Goal: Navigation & Orientation: Find specific page/section

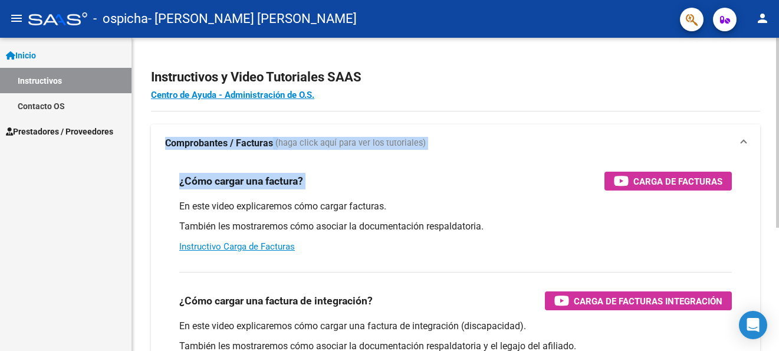
drag, startPoint x: 776, startPoint y: 114, endPoint x: 775, endPoint y: 171, distance: 56.6
click at [775, 171] on div "Instructivos y Video Tutoriales SAAS Centro de Ayuda - Administración de O.S. C…" at bounding box center [455, 296] width 647 height 517
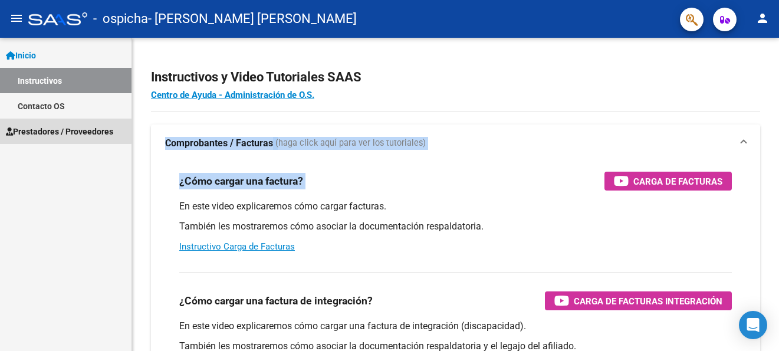
click at [54, 130] on span "Prestadores / Proveedores" at bounding box center [59, 131] width 107 height 13
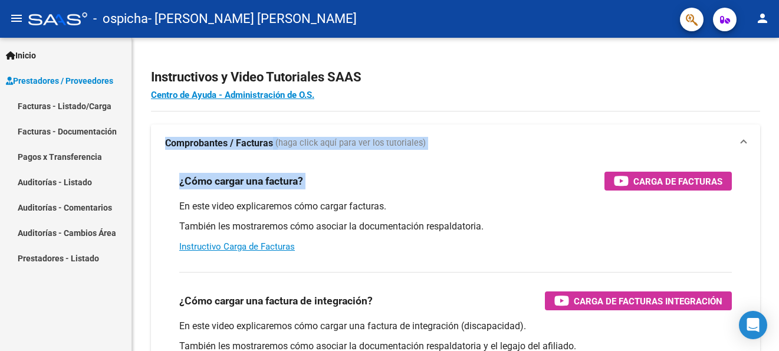
click at [81, 109] on link "Facturas - Listado/Carga" at bounding box center [66, 105] width 132 height 25
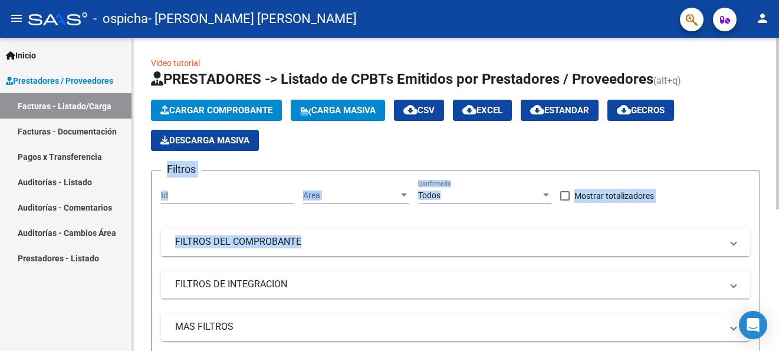
drag, startPoint x: 776, startPoint y: 110, endPoint x: 776, endPoint y: 232, distance: 122.1
click at [776, 232] on div "Video tutorial PRESTADORES -> Listado de CPBTs Emitidos por Prestadores / Prove…" at bounding box center [455, 319] width 647 height 562
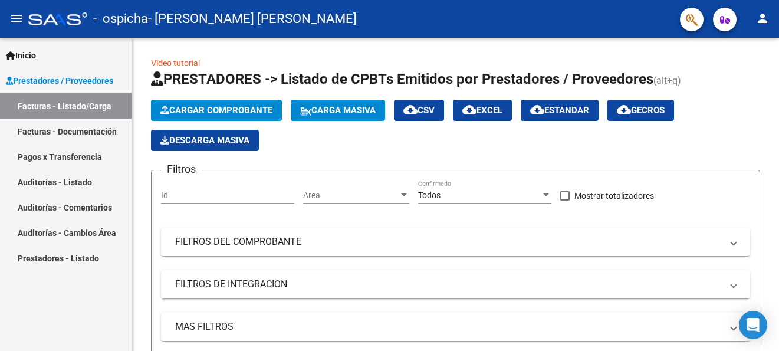
click at [51, 314] on div "Inicio Instructivos Contacto OS Prestadores / Proveedores Facturas - Listado/Ca…" at bounding box center [66, 194] width 132 height 313
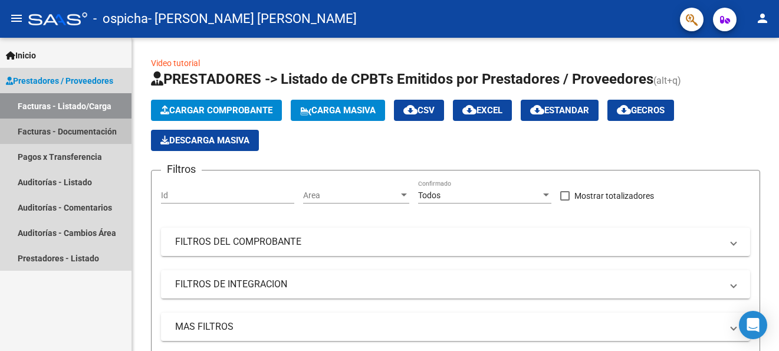
click at [107, 126] on link "Facturas - Documentación" at bounding box center [66, 131] width 132 height 25
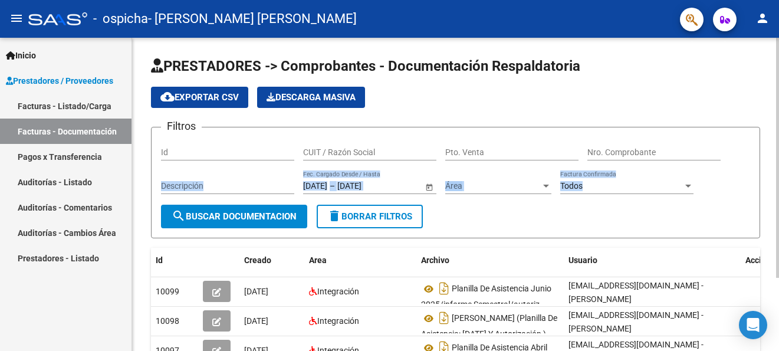
drag, startPoint x: 776, startPoint y: 142, endPoint x: 776, endPoint y: 194, distance: 51.9
click at [776, 194] on div "PRESTADORES -> Comprobantes - Documentación Respaldatoria cloud_download Export…" at bounding box center [455, 237] width 647 height 399
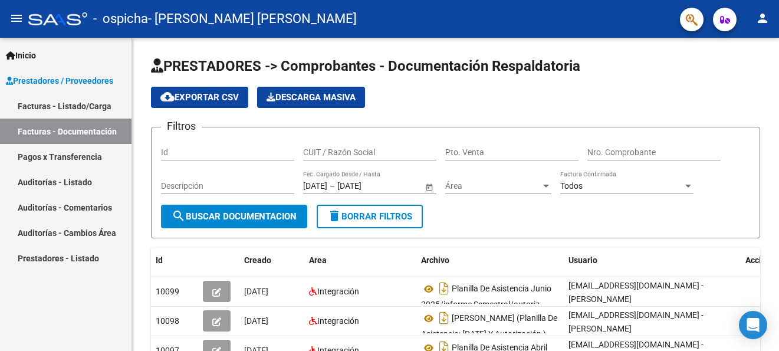
click at [52, 335] on div "Inicio Instructivos Contacto OS Prestadores / Proveedores Facturas - Listado/Ca…" at bounding box center [66, 194] width 132 height 313
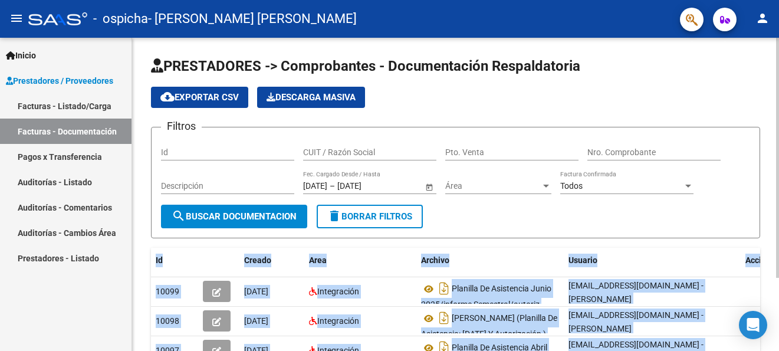
drag, startPoint x: 776, startPoint y: 235, endPoint x: 776, endPoint y: 321, distance: 86.1
click at [776, 321] on div "PRESTADORES -> Comprobantes - Documentación Respaldatoria cloud_download Export…" at bounding box center [455, 237] width 647 height 399
click at [639, 260] on div "Usuario" at bounding box center [653, 261] width 168 height 14
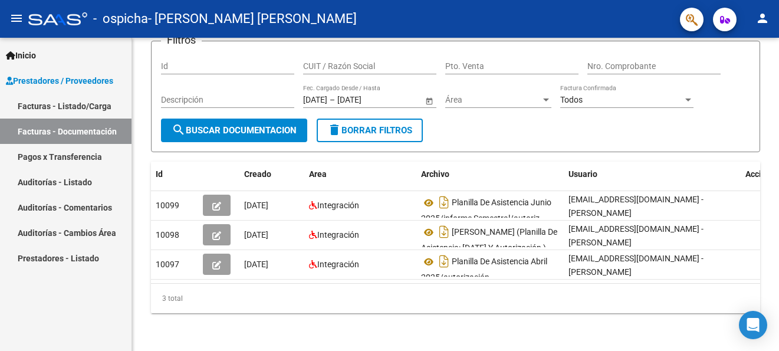
click at [97, 150] on link "Pagos x Transferencia" at bounding box center [66, 156] width 132 height 25
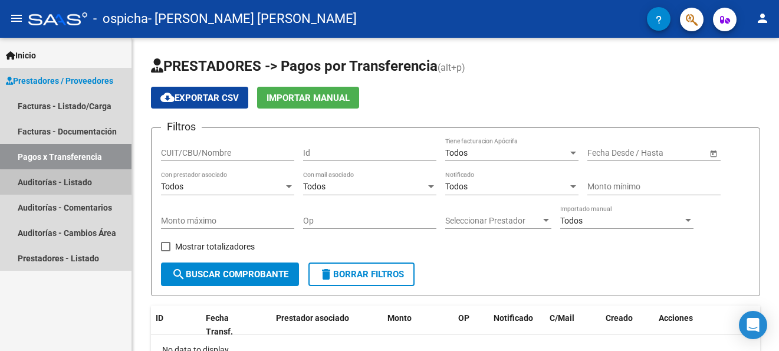
click at [68, 182] on link "Auditorías - Listado" at bounding box center [66, 181] width 132 height 25
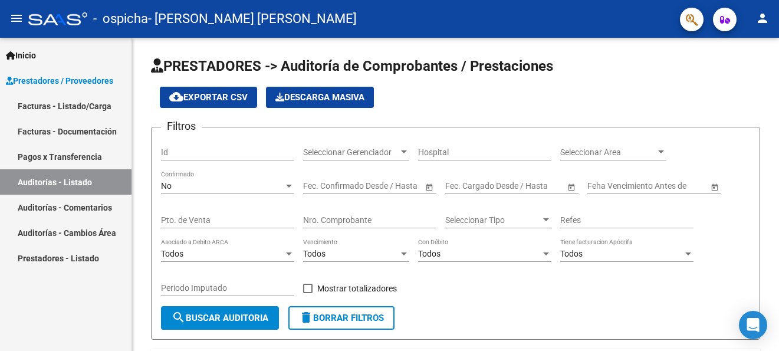
click at [72, 207] on link "Auditorías - Comentarios" at bounding box center [66, 207] width 132 height 25
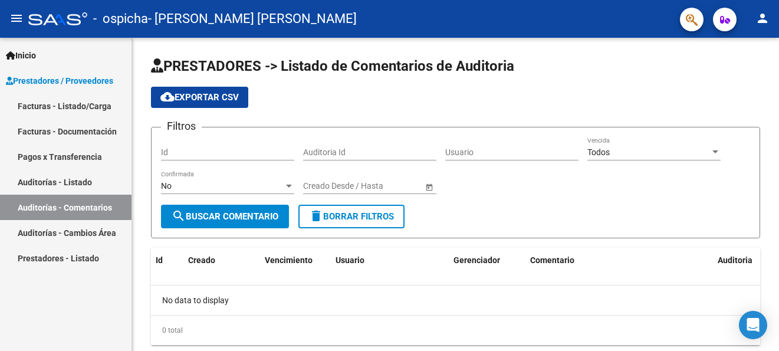
click at [88, 249] on link "Prestadores - Listado" at bounding box center [66, 257] width 132 height 25
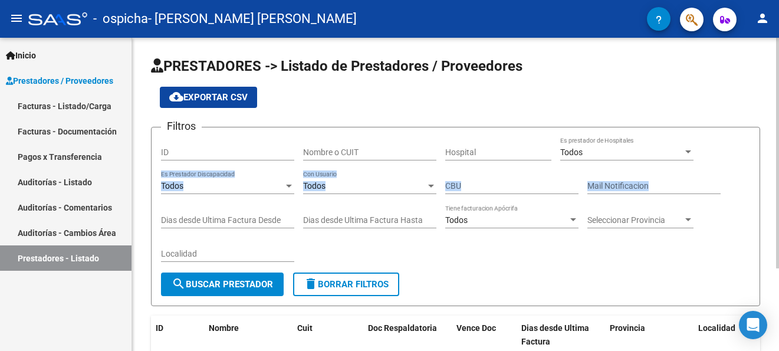
drag, startPoint x: 776, startPoint y: 112, endPoint x: 776, endPoint y: 187, distance: 74.9
click at [776, 187] on div "PRESTADORES -> Listado de Prestadores / Proveedores cloud_download Exportar CSV…" at bounding box center [455, 246] width 647 height 417
